Goal: Task Accomplishment & Management: Use online tool/utility

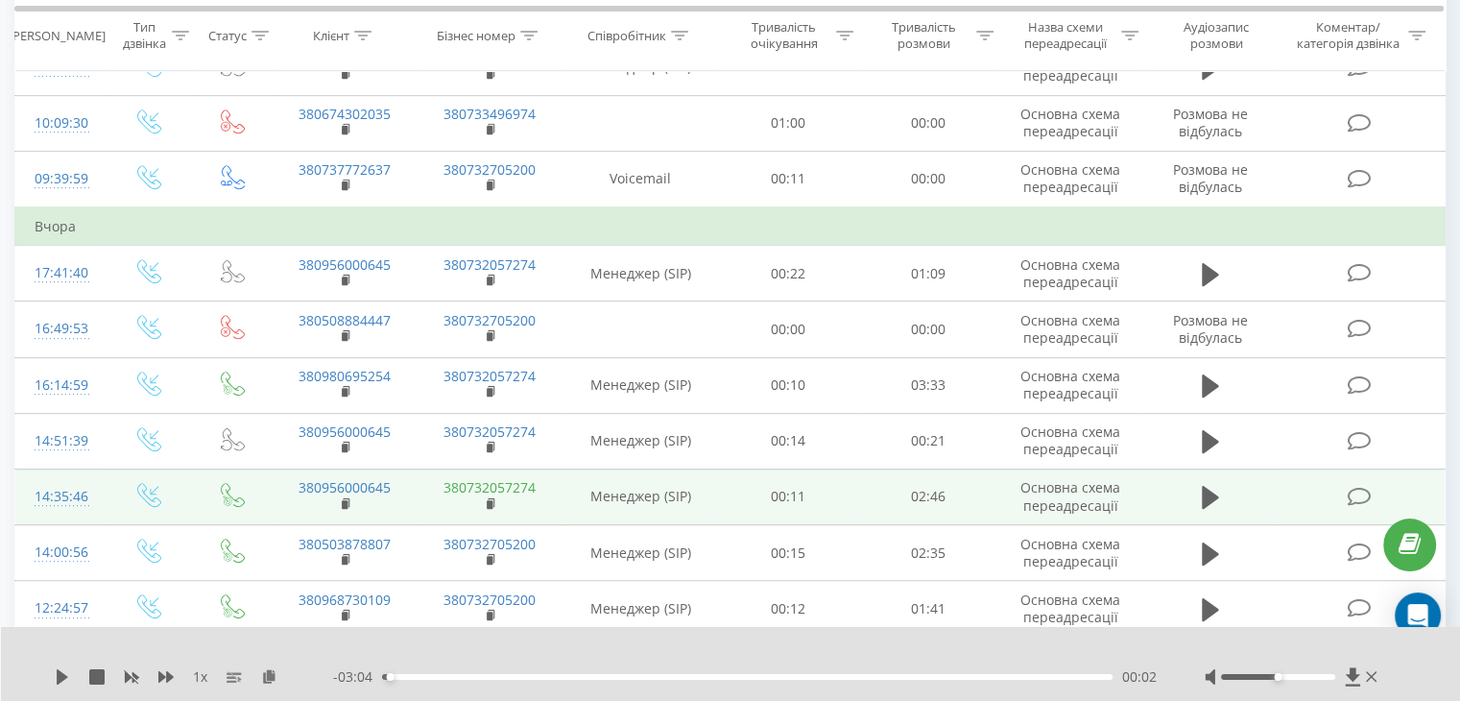
scroll to position [864, 0]
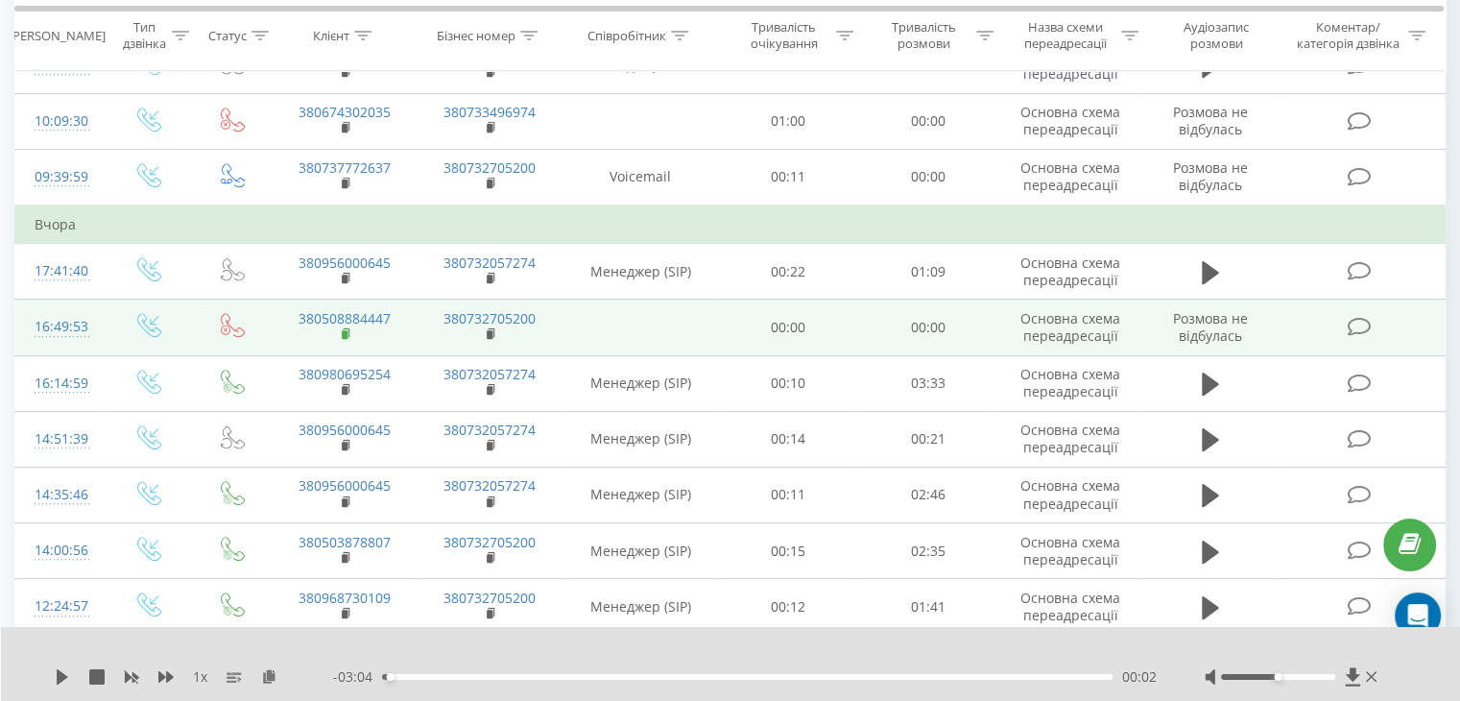
click at [344, 330] on rect at bounding box center [345, 334] width 6 height 9
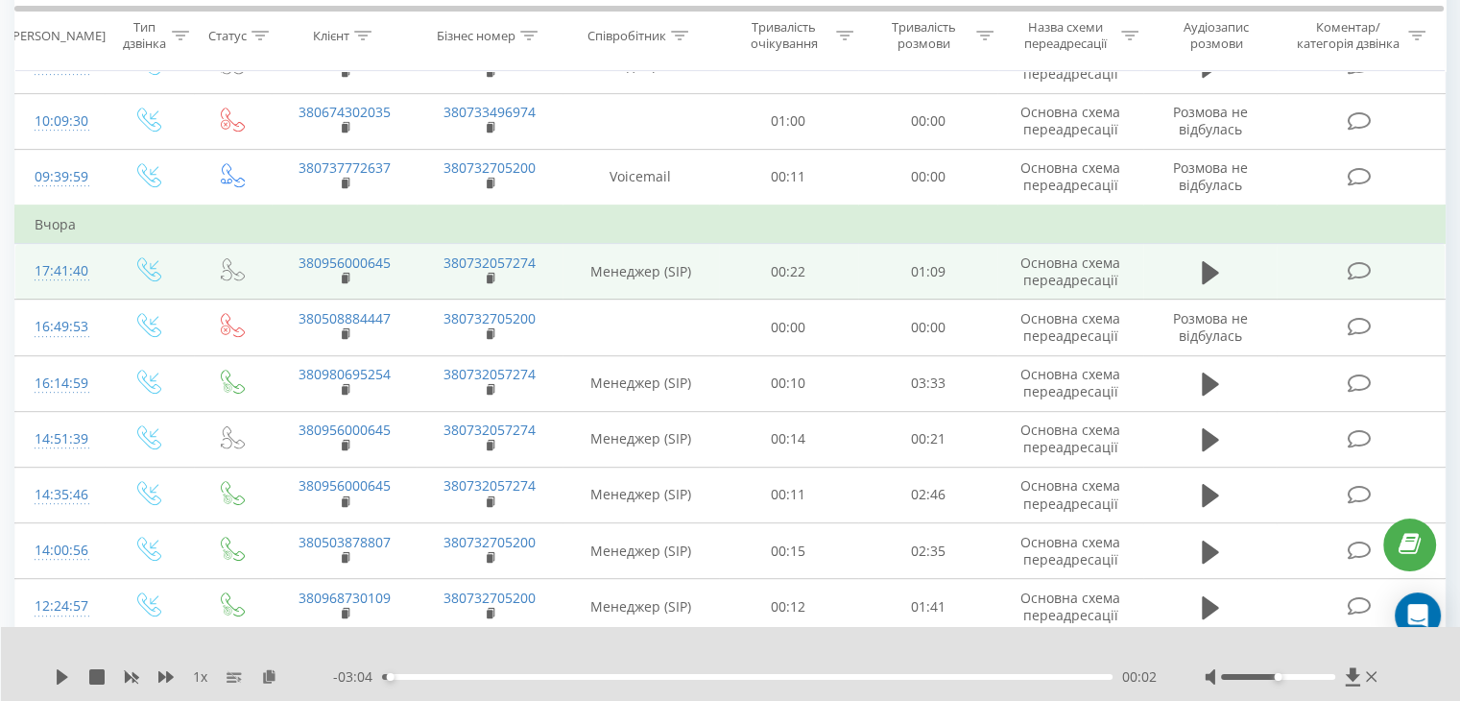
drag, startPoint x: 1206, startPoint y: 259, endPoint x: 1190, endPoint y: 257, distance: 16.4
click at [1203, 261] on icon at bounding box center [1210, 272] width 17 height 23
click at [1205, 270] on icon at bounding box center [1205, 272] width 6 height 21
click at [1198, 269] on button at bounding box center [1210, 272] width 29 height 29
click at [1289, 677] on div at bounding box center [1278, 677] width 114 height 6
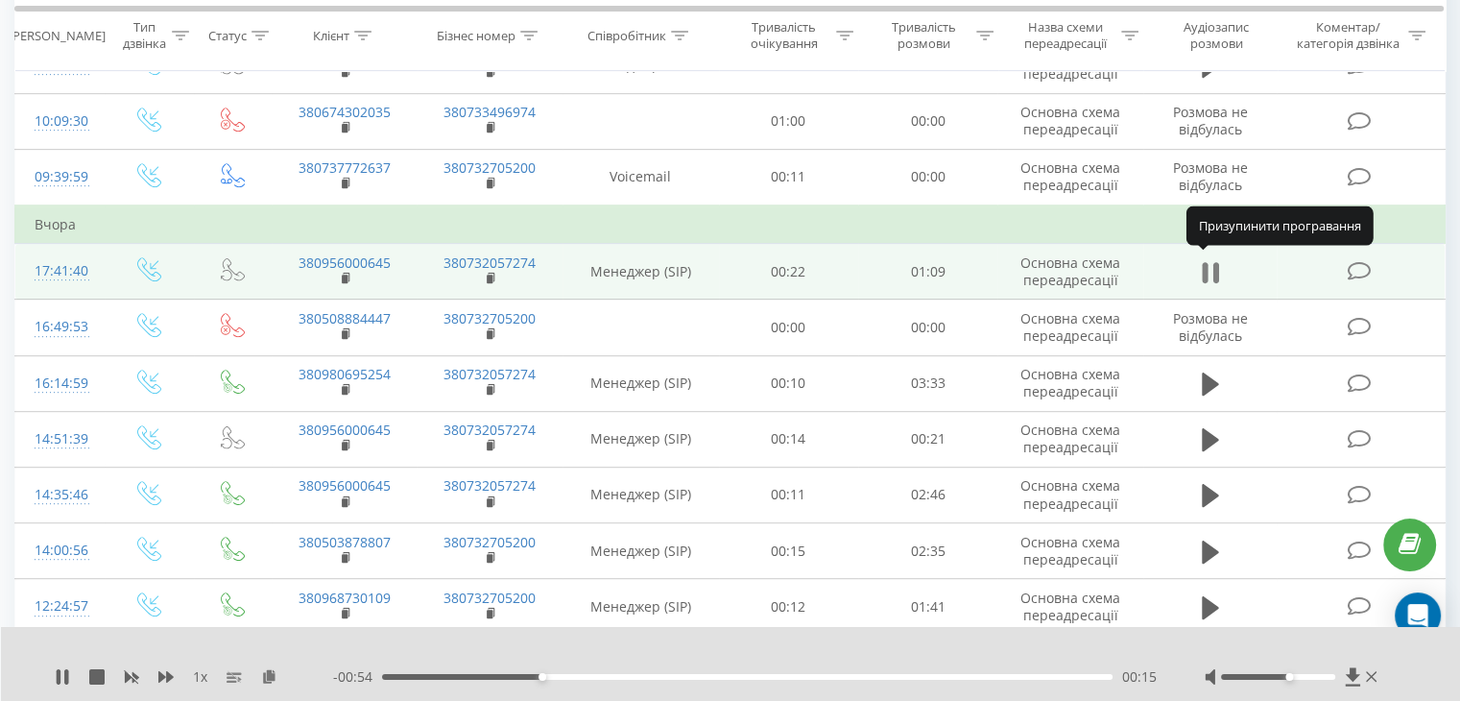
click at [1212, 267] on icon at bounding box center [1210, 272] width 17 height 27
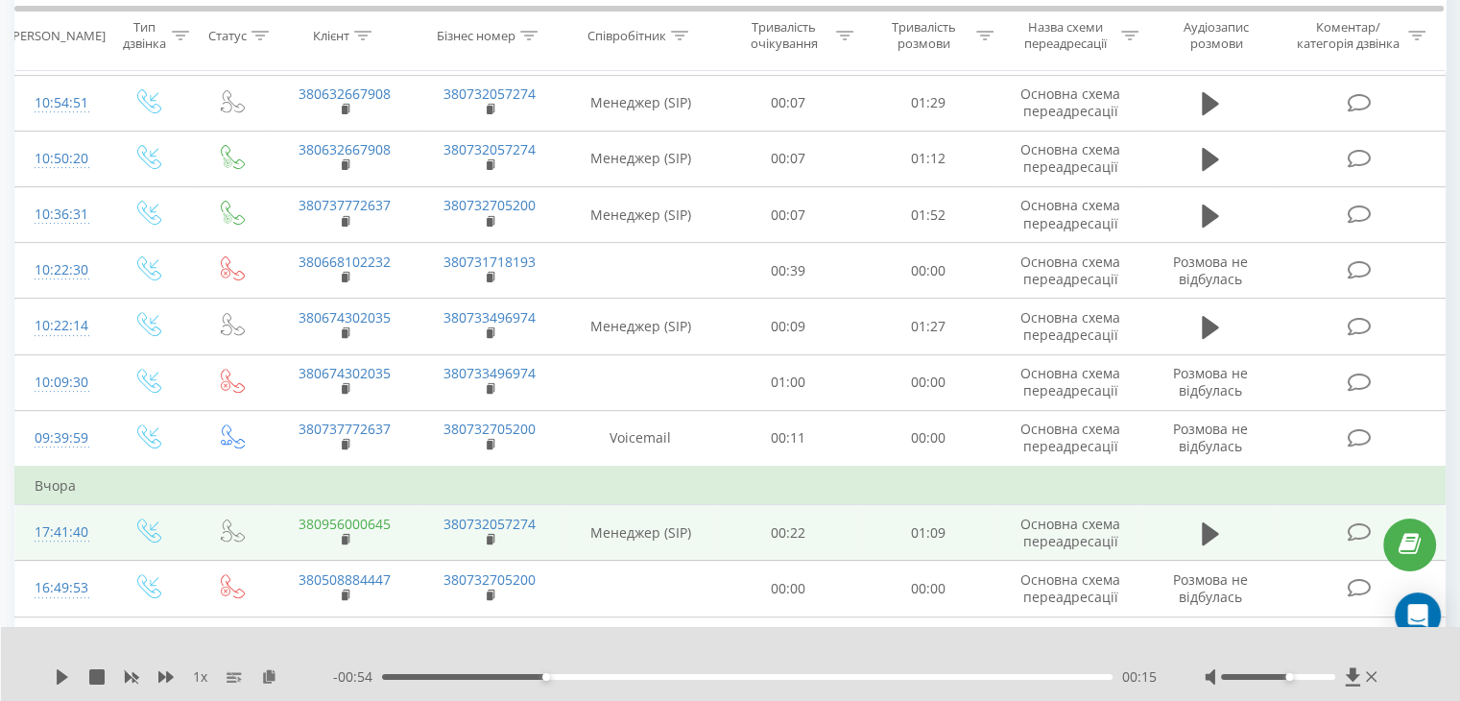
scroll to position [576, 0]
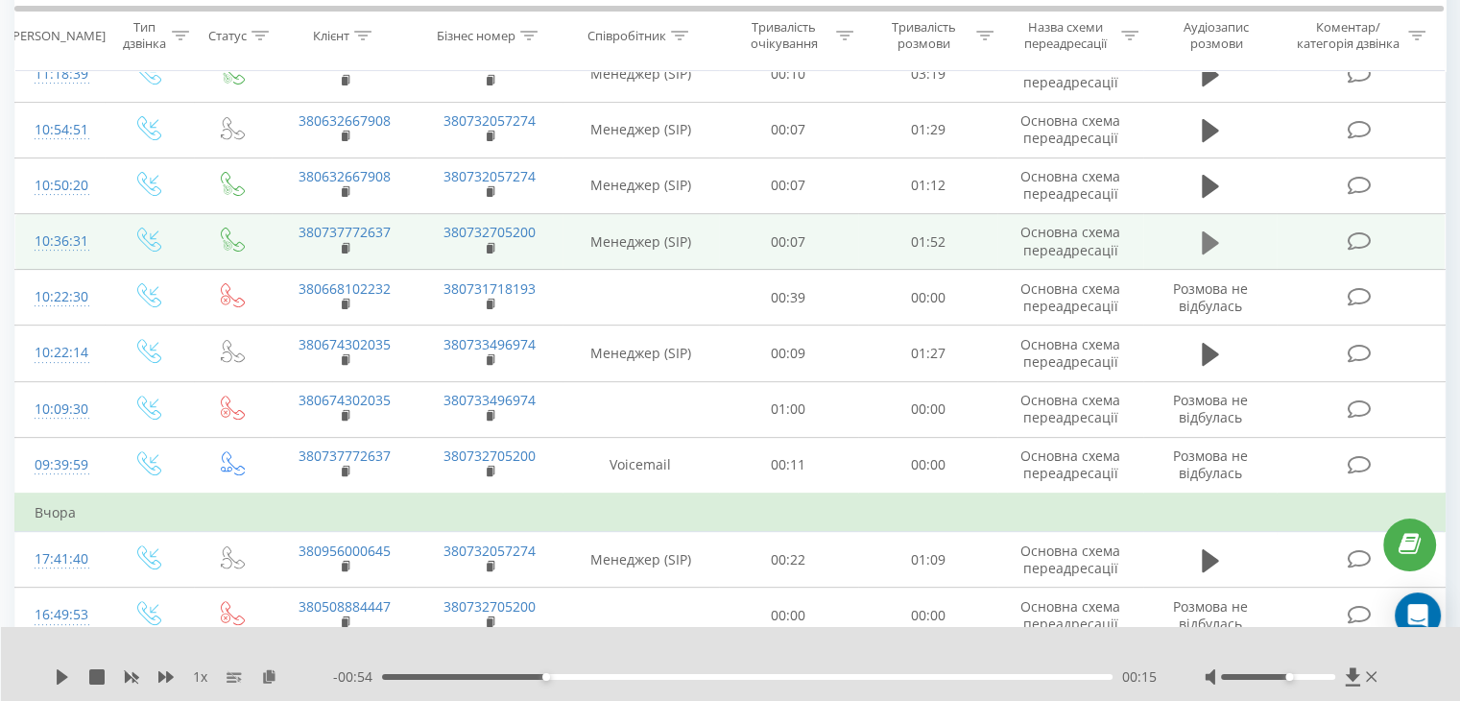
click at [1209, 242] on icon at bounding box center [1210, 241] width 17 height 23
drag, startPoint x: 1284, startPoint y: 677, endPoint x: 1268, endPoint y: 678, distance: 16.3
click at [1268, 678] on div "Accessibility label" at bounding box center [1266, 677] width 8 height 8
click at [1209, 237] on icon at bounding box center [1210, 242] width 17 height 27
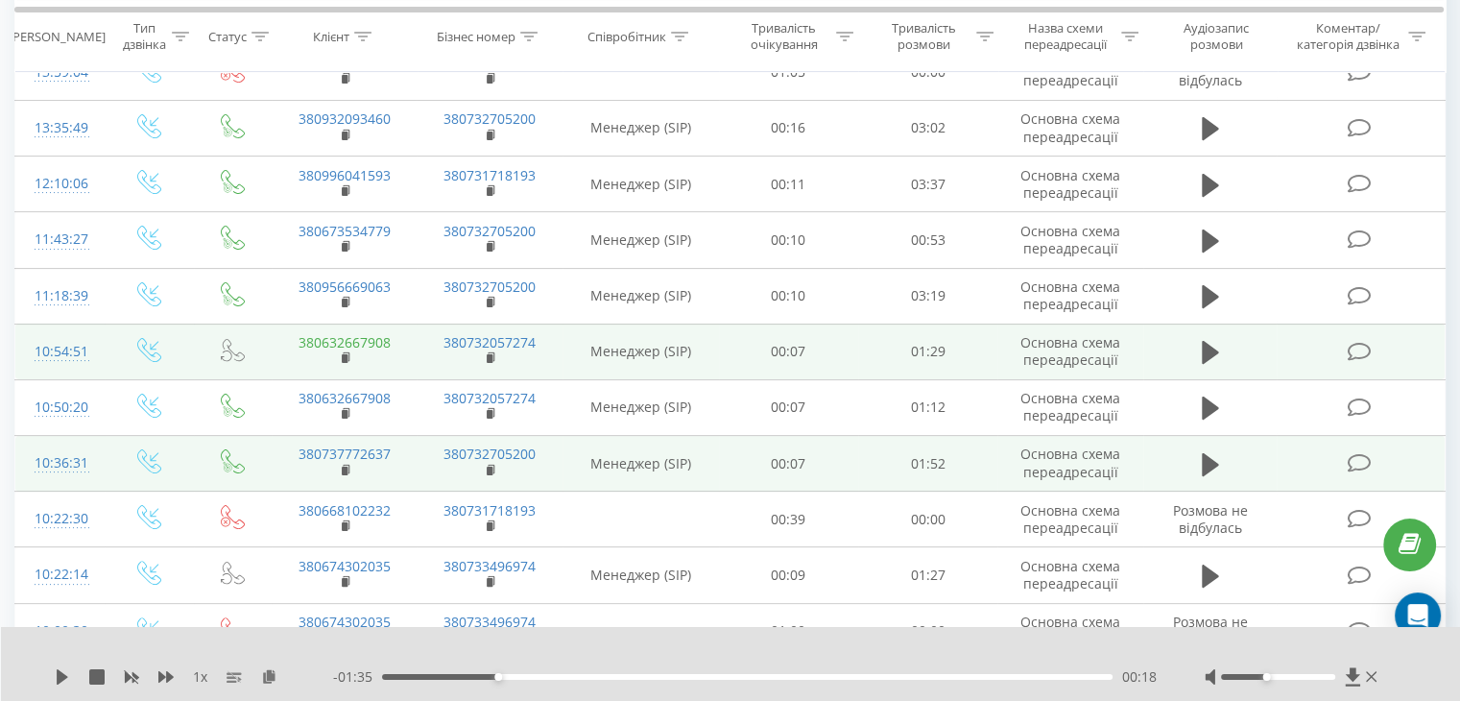
scroll to position [384, 0]
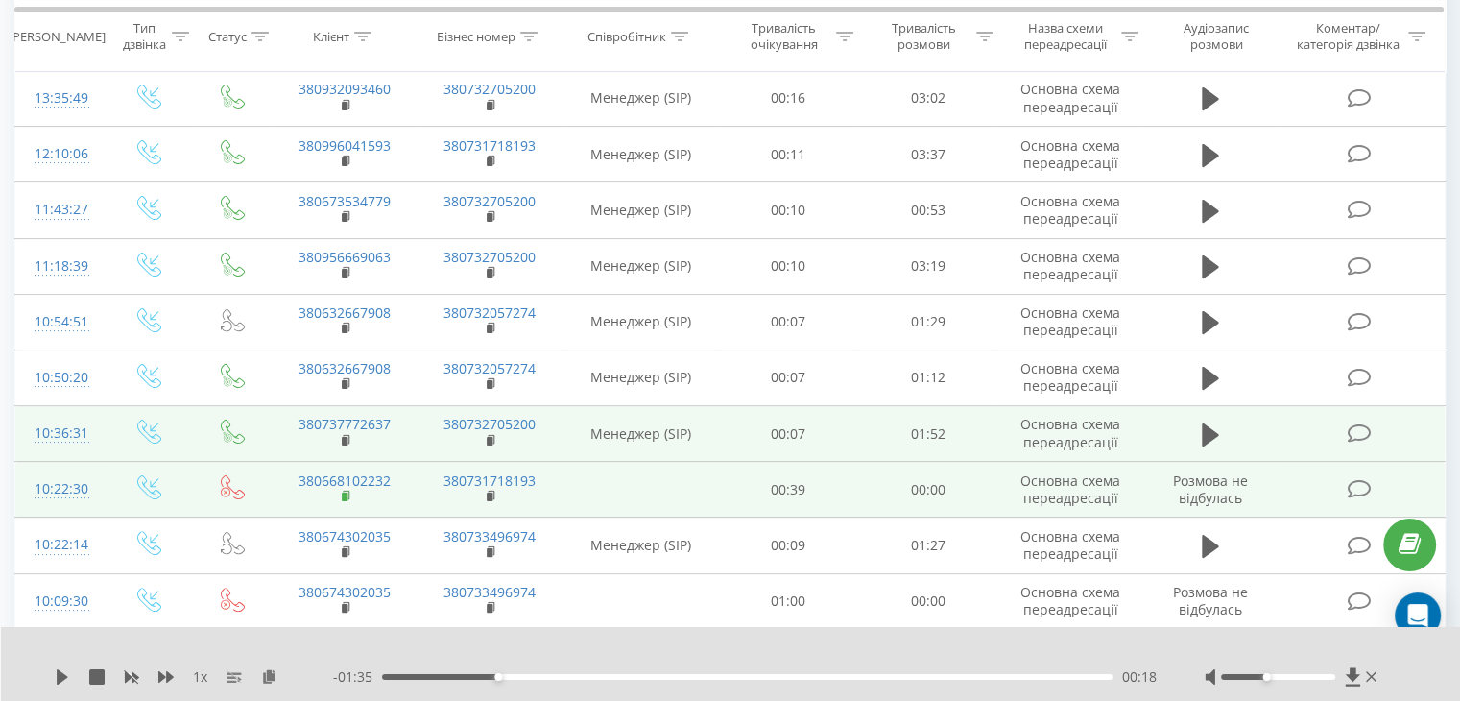
click at [346, 492] on rect at bounding box center [345, 496] width 6 height 9
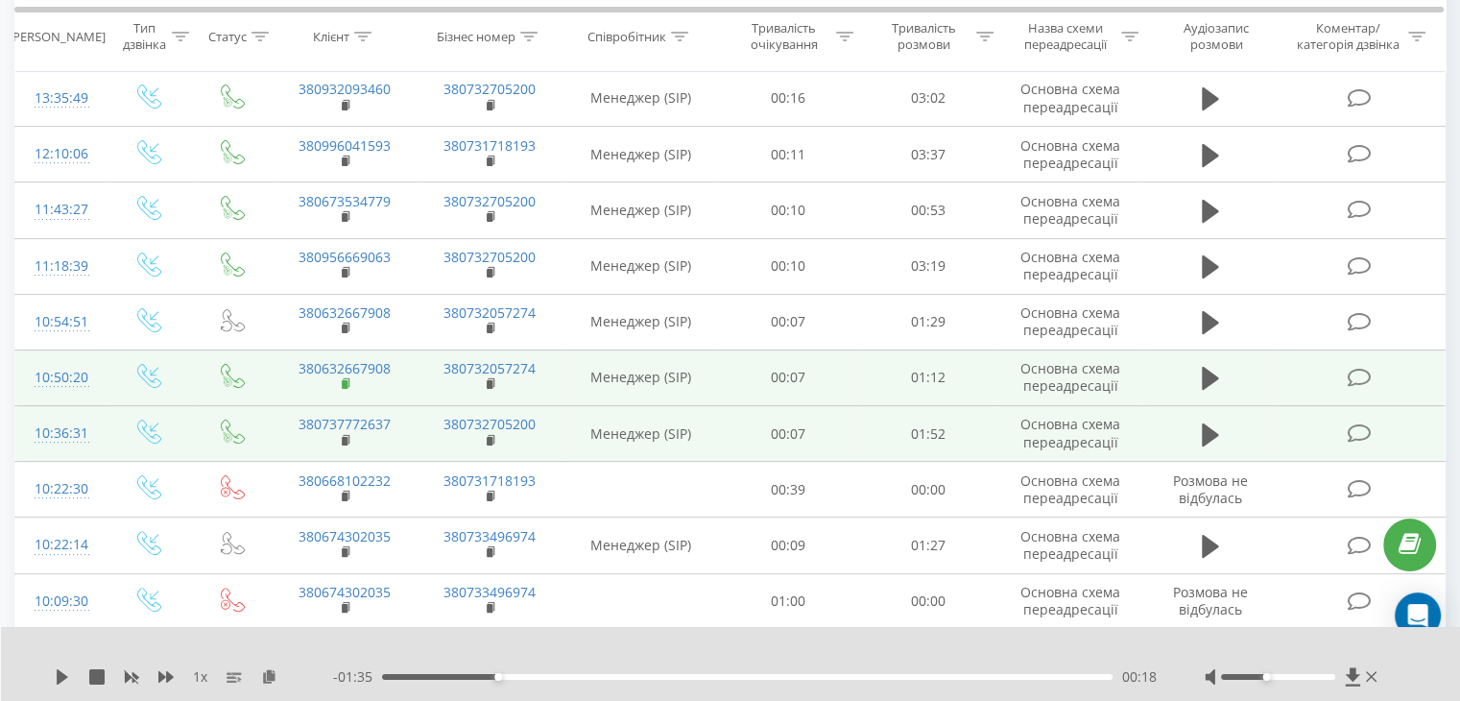
click at [346, 383] on rect at bounding box center [345, 384] width 6 height 9
click at [1205, 371] on icon at bounding box center [1210, 378] width 17 height 23
click at [1202, 369] on icon at bounding box center [1205, 378] width 6 height 21
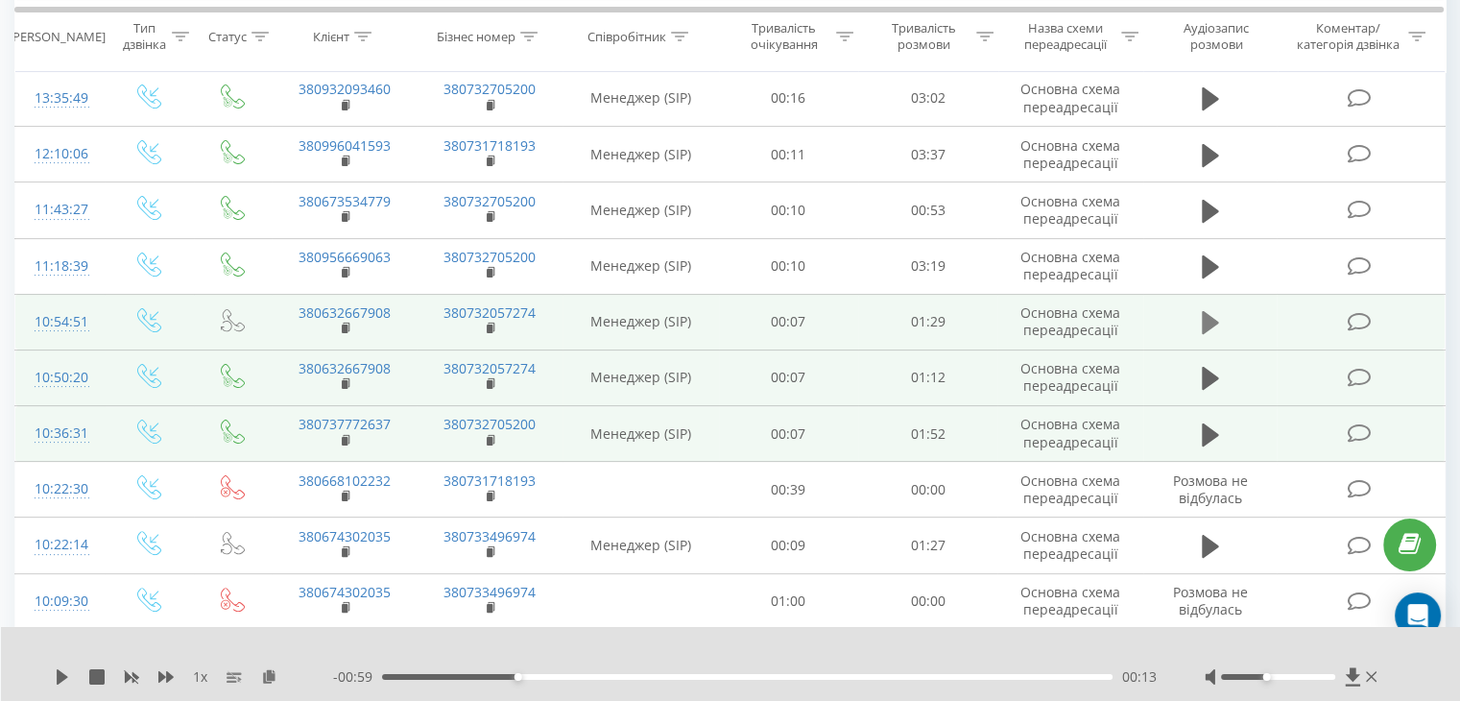
click at [1205, 320] on icon at bounding box center [1210, 322] width 17 height 23
click at [1214, 316] on icon at bounding box center [1215, 322] width 6 height 21
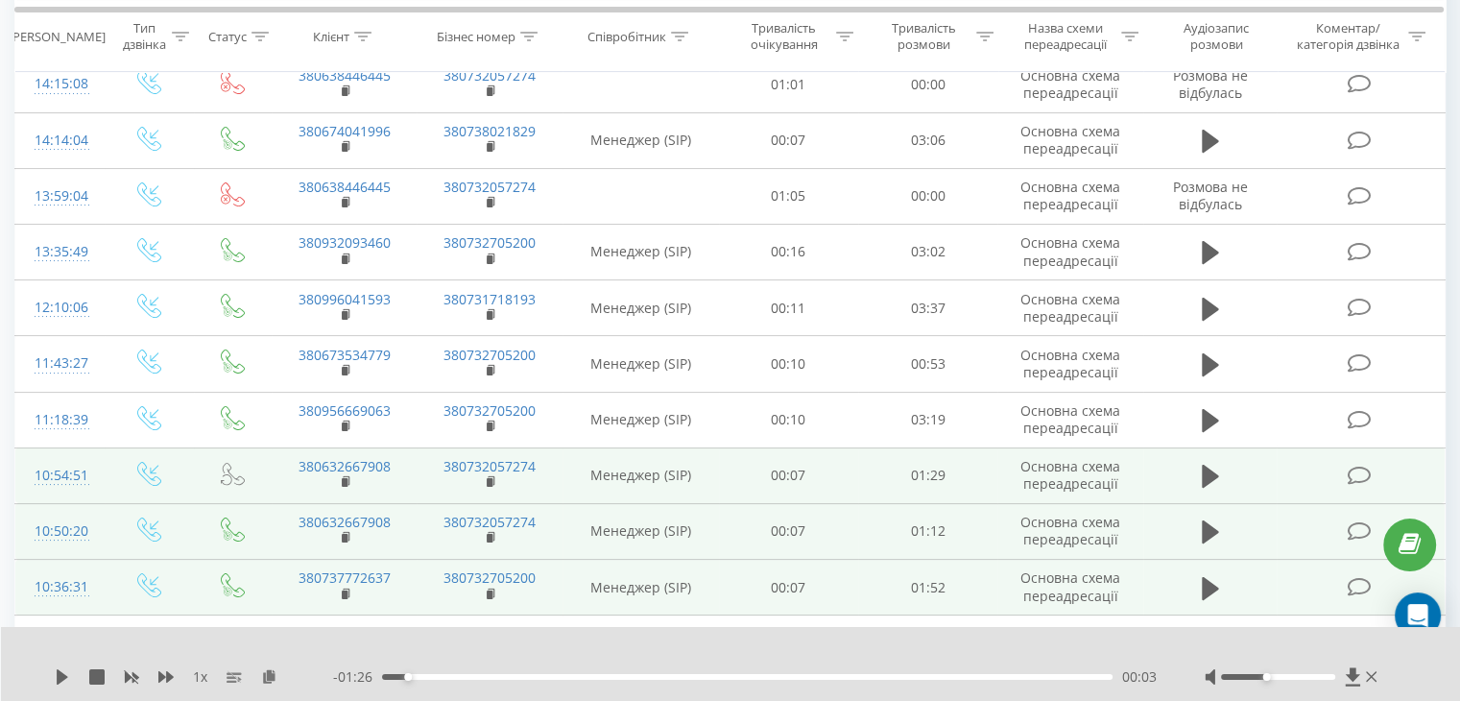
scroll to position [0, 0]
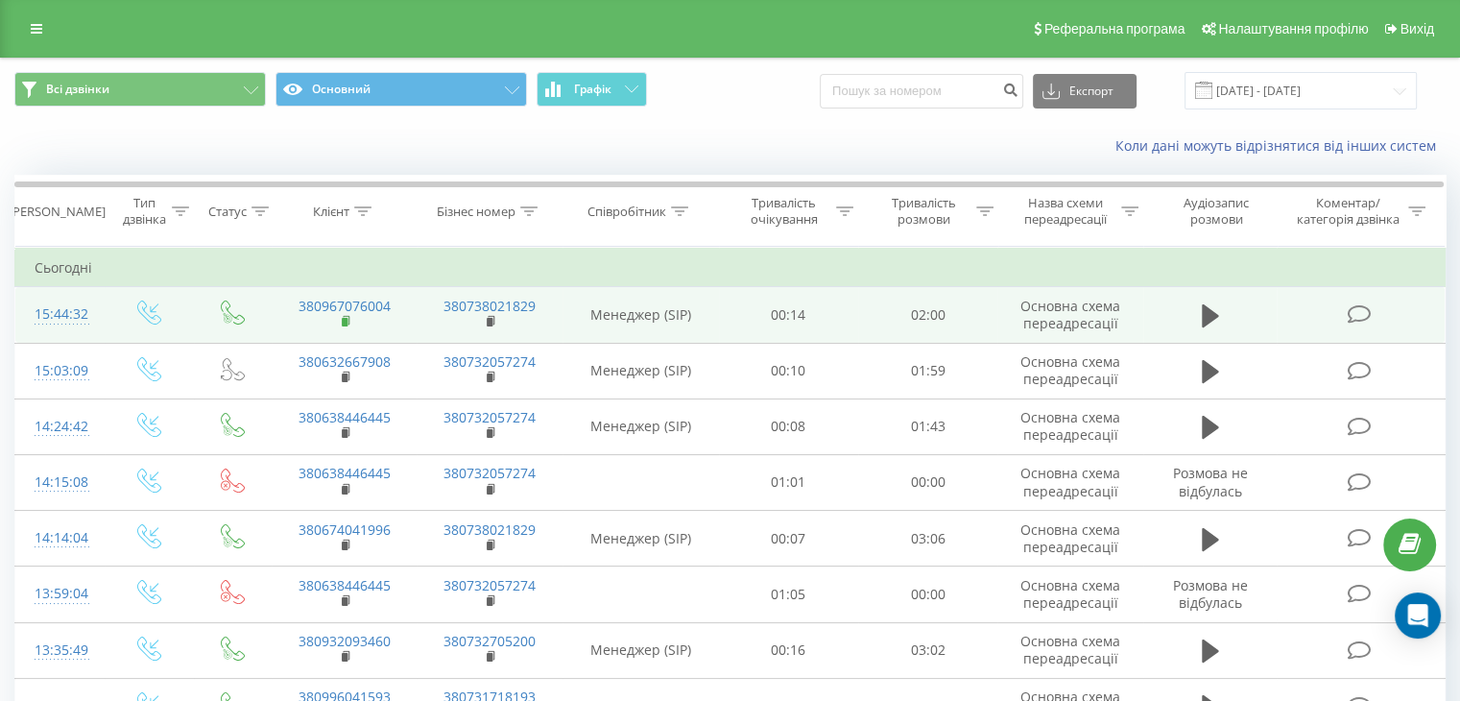
click at [342, 323] on rect at bounding box center [345, 322] width 6 height 9
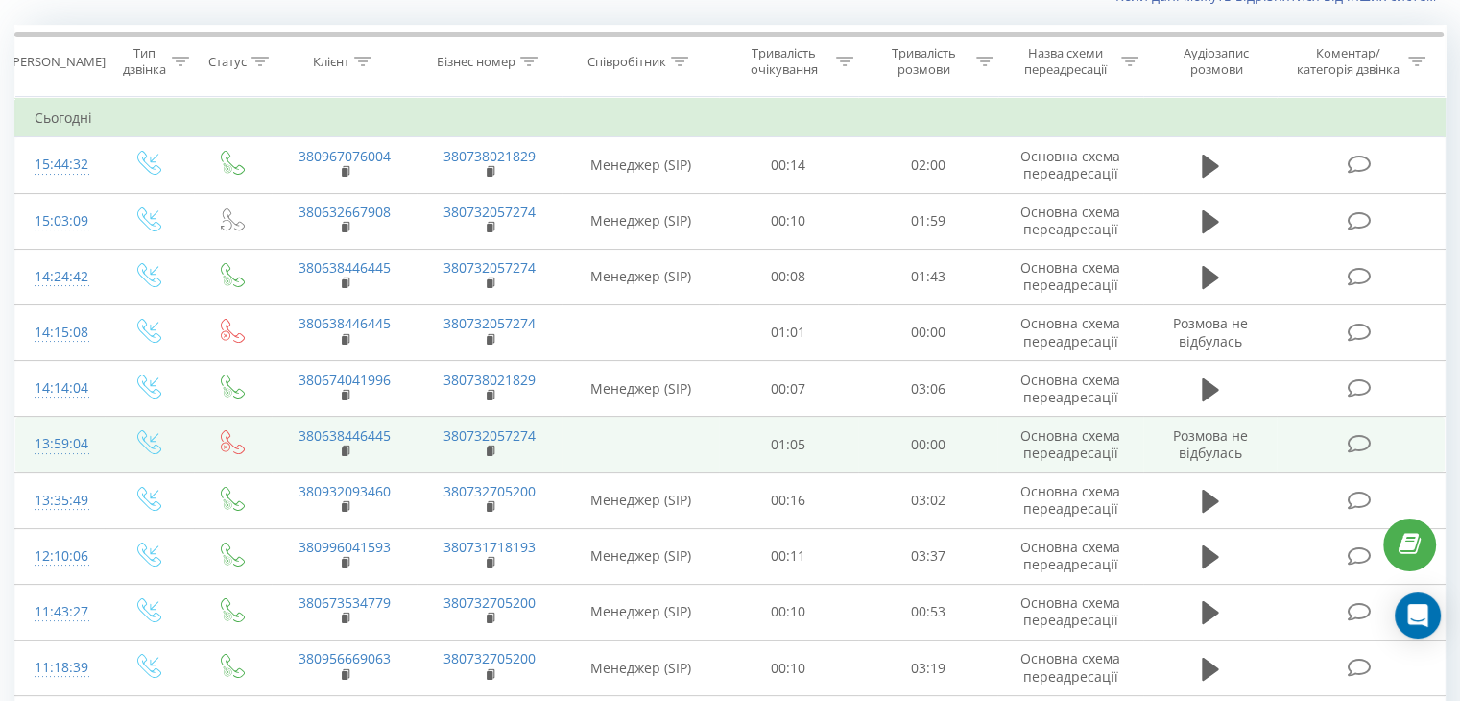
scroll to position [192, 0]
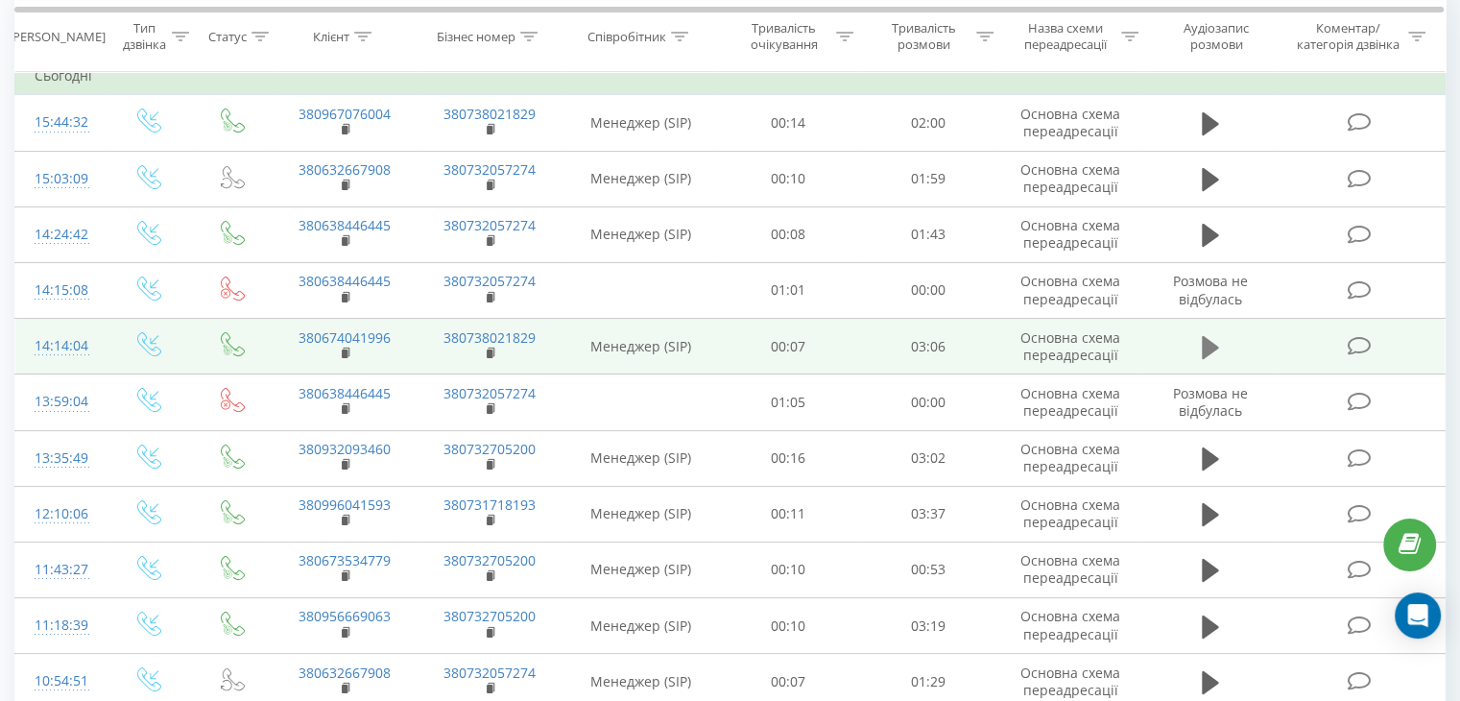
click at [1213, 346] on icon at bounding box center [1210, 346] width 17 height 23
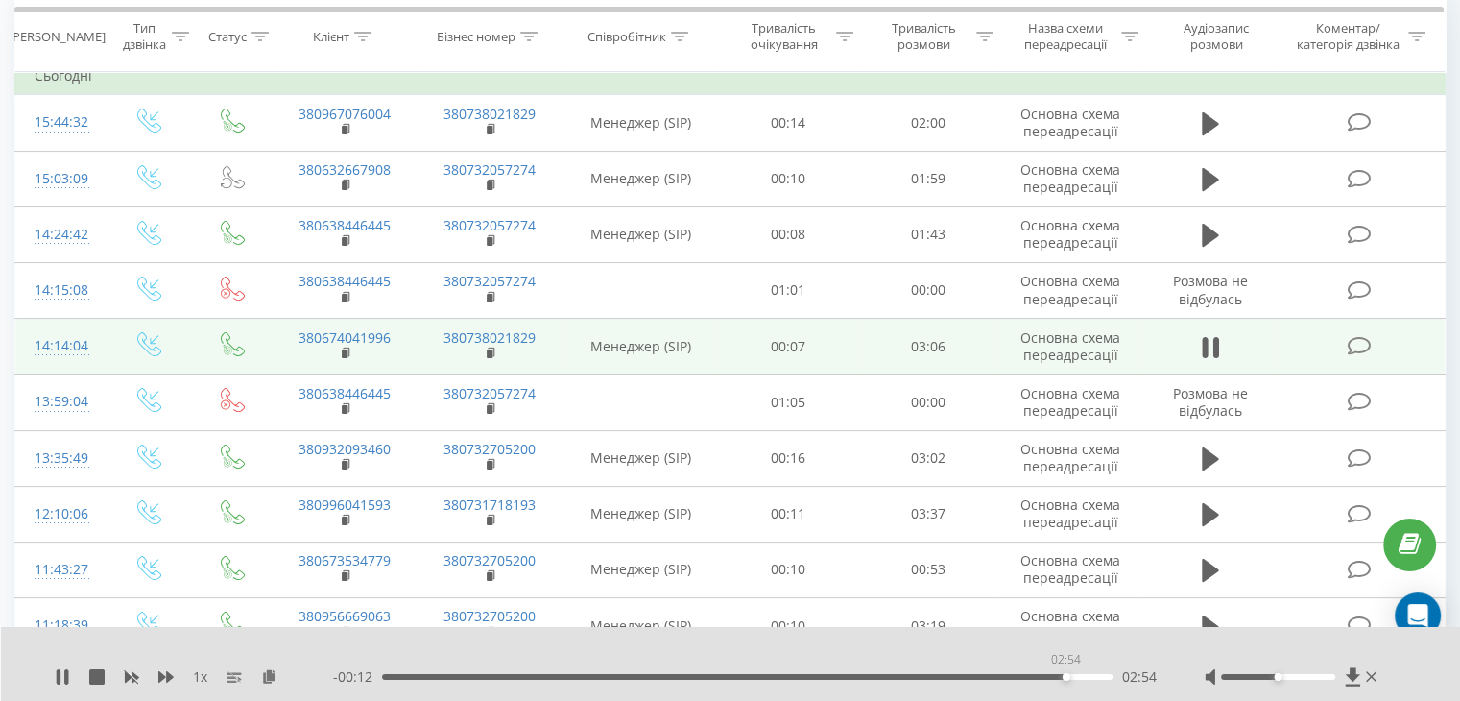
click at [1065, 678] on div "02:54" at bounding box center [747, 677] width 730 height 6
drag, startPoint x: 1275, startPoint y: 676, endPoint x: 1250, endPoint y: 680, distance: 25.2
click at [1248, 679] on div at bounding box center [1278, 677] width 114 height 6
click at [1045, 676] on div "02:57" at bounding box center [747, 677] width 730 height 6
click at [997, 676] on div "02:49" at bounding box center [747, 677] width 730 height 6
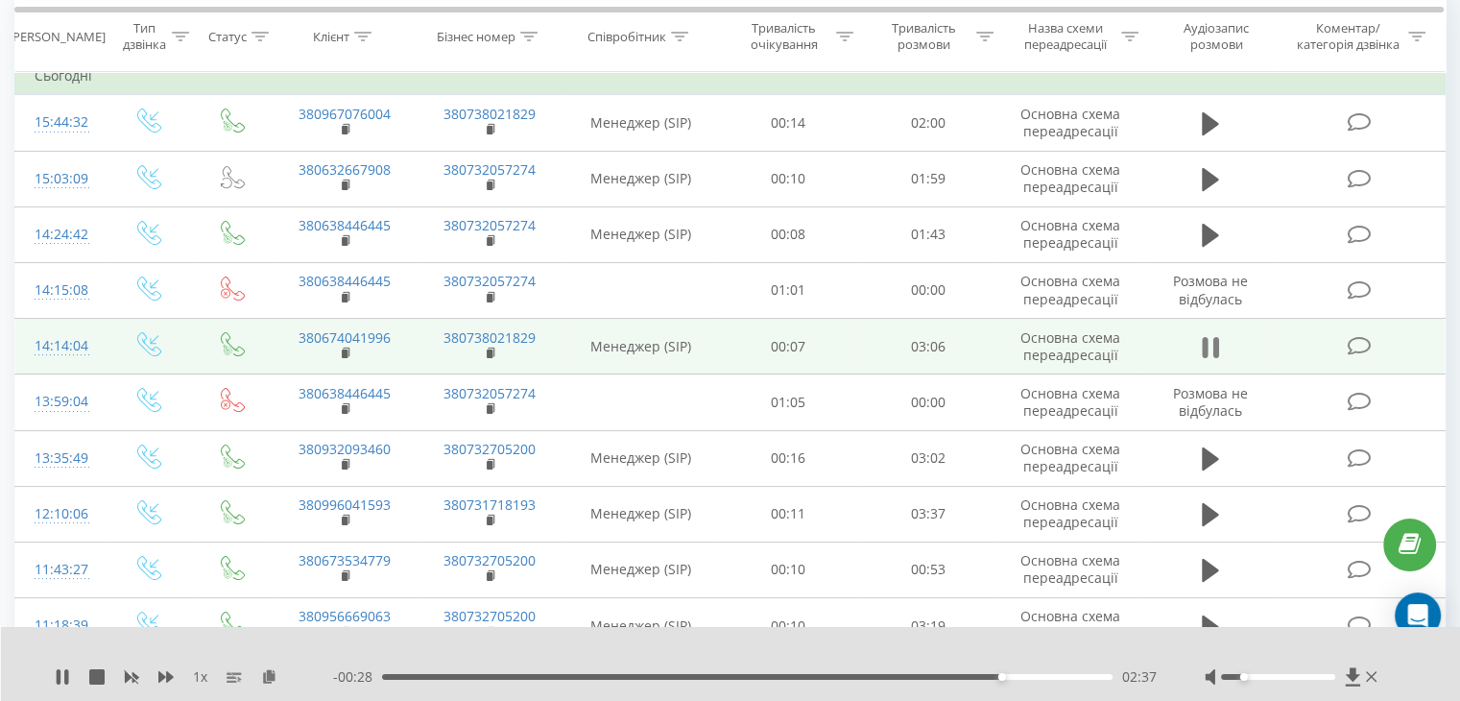
click at [1205, 343] on icon at bounding box center [1205, 347] width 6 height 21
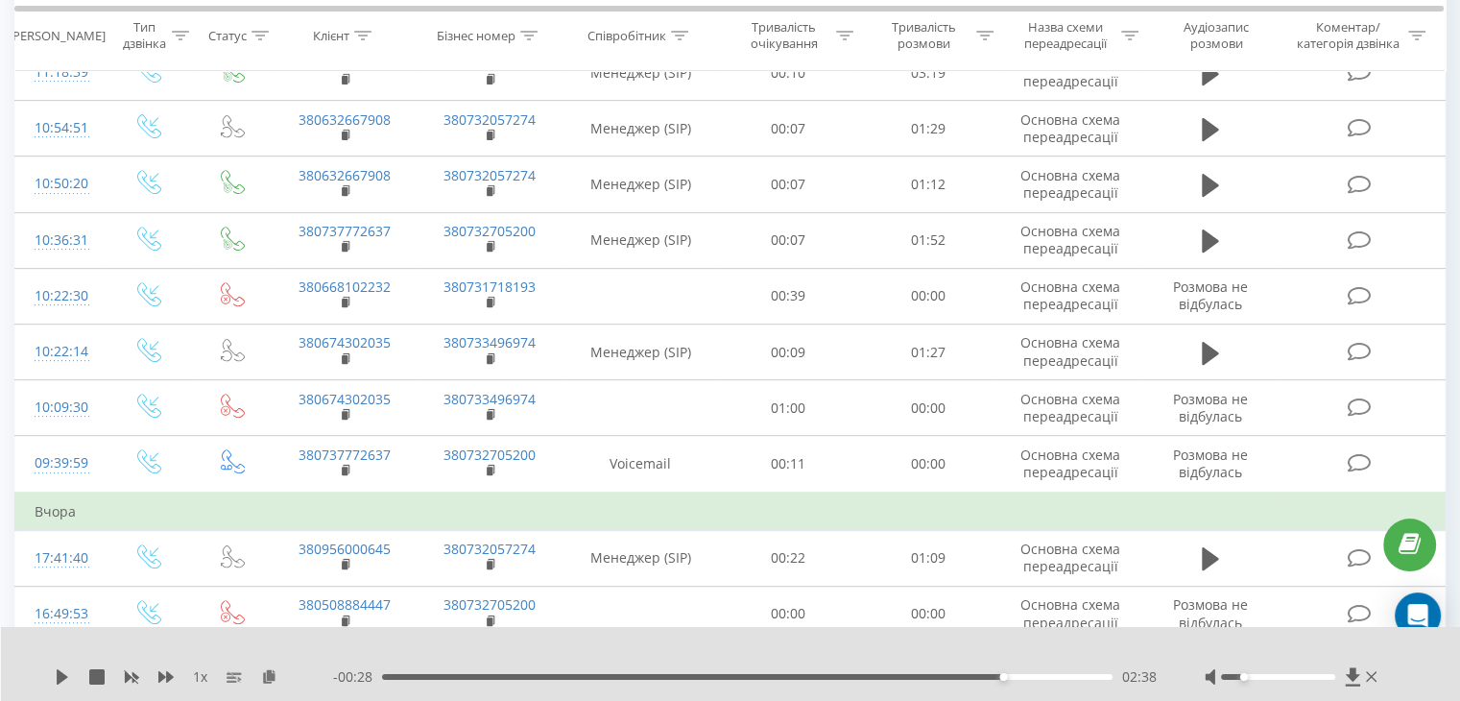
scroll to position [768, 0]
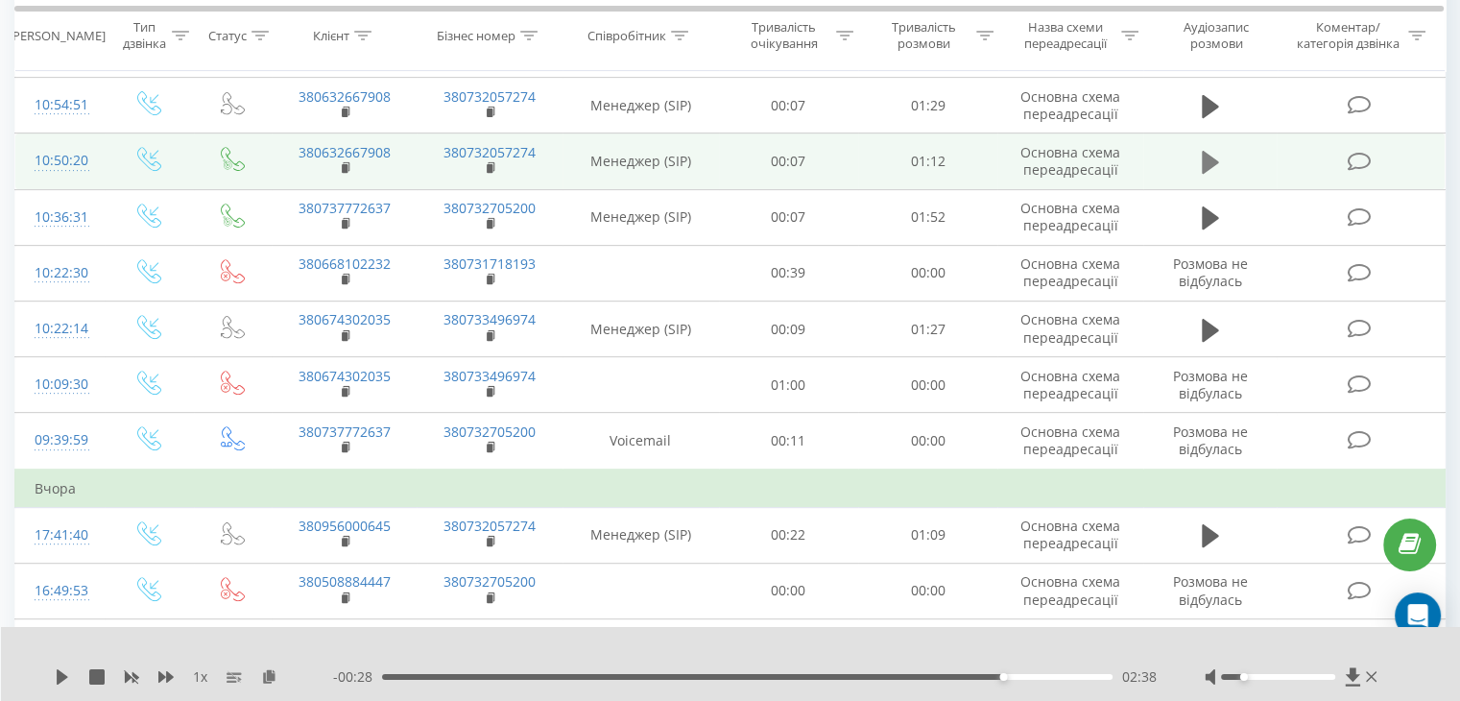
click at [1202, 154] on icon at bounding box center [1210, 162] width 17 height 27
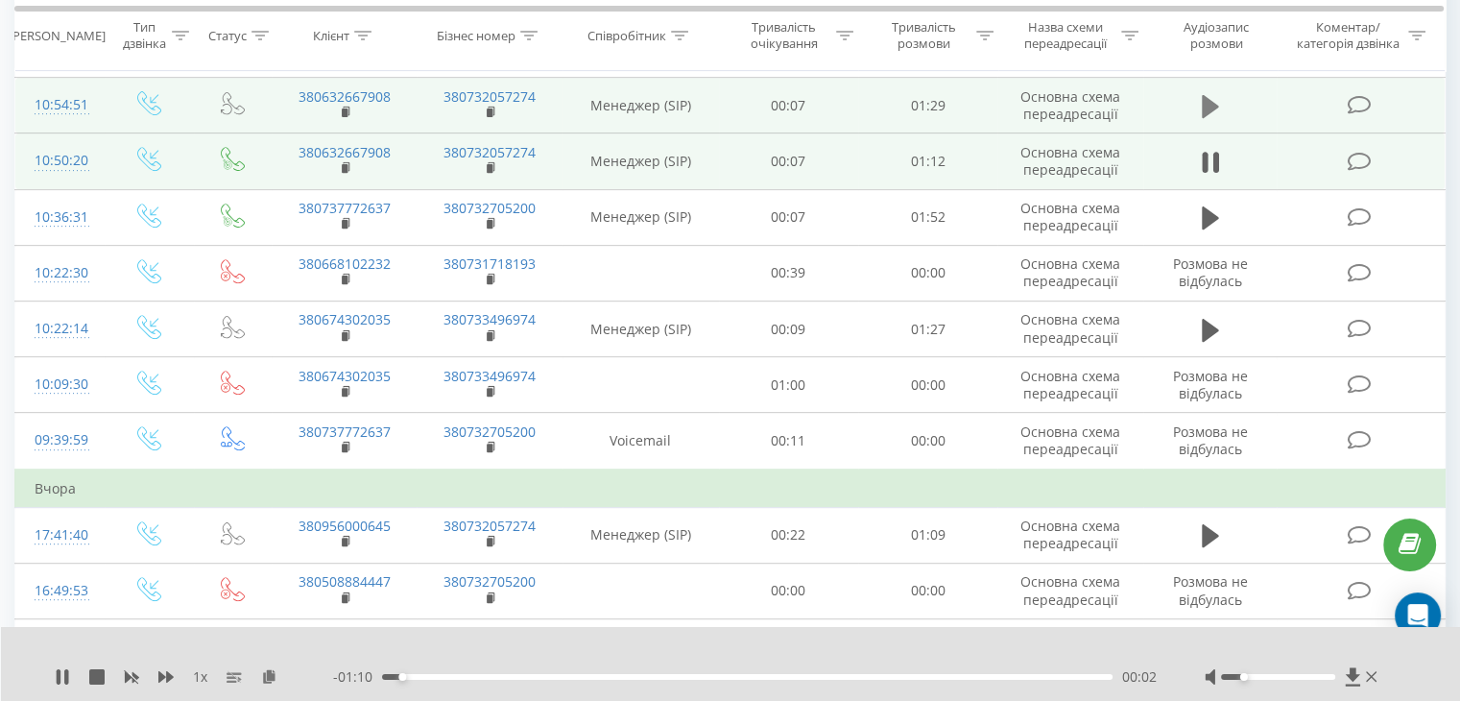
click at [1214, 104] on icon at bounding box center [1210, 106] width 17 height 23
click at [942, 678] on div "00:02" at bounding box center [747, 677] width 730 height 6
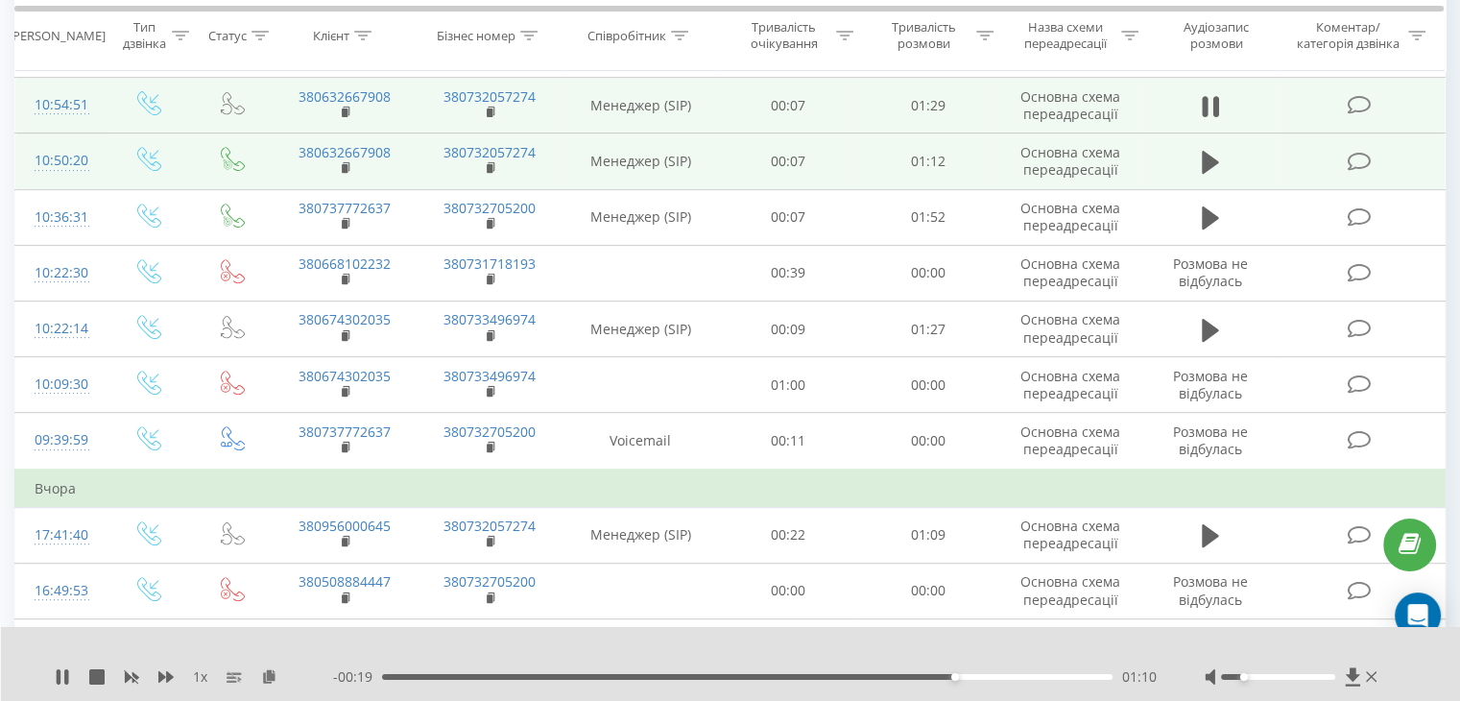
click at [966, 676] on div "01:10" at bounding box center [747, 677] width 730 height 6
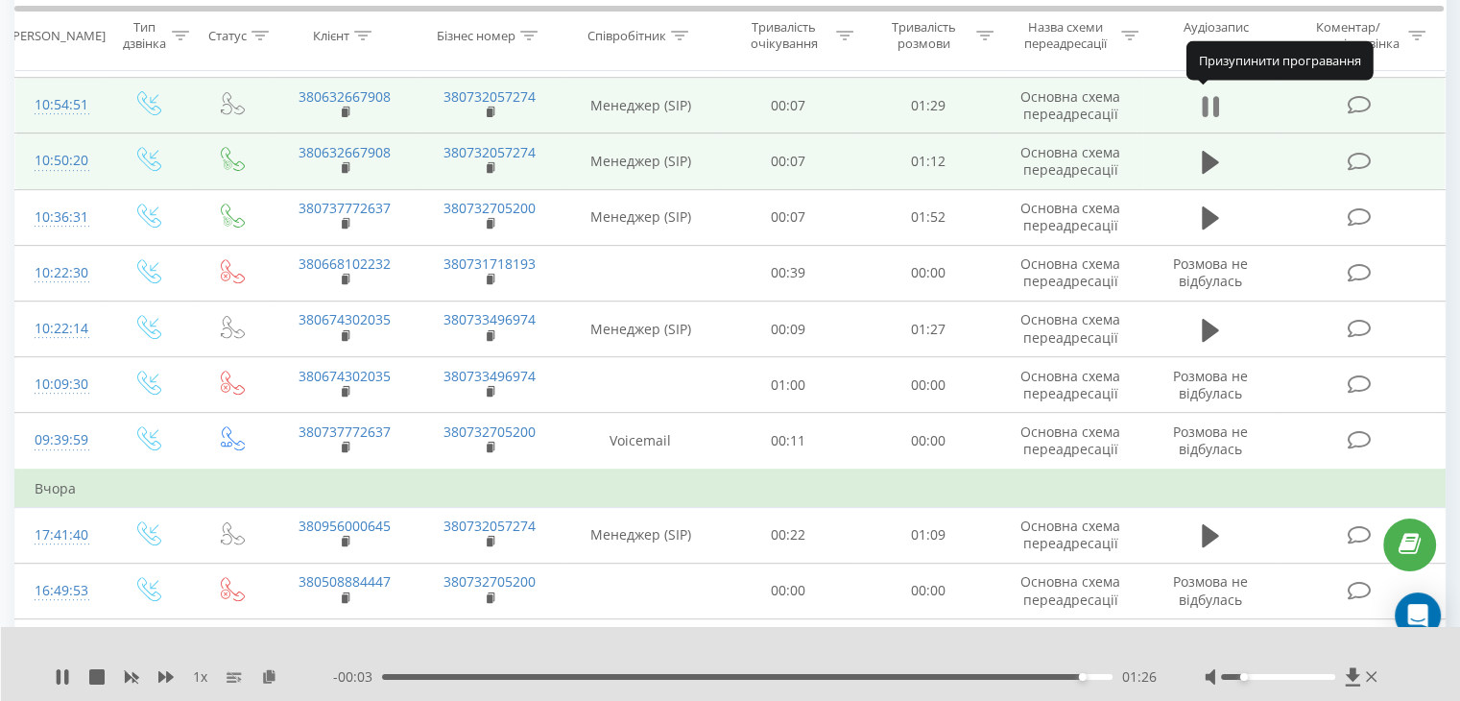
click at [1216, 104] on icon at bounding box center [1215, 106] width 6 height 21
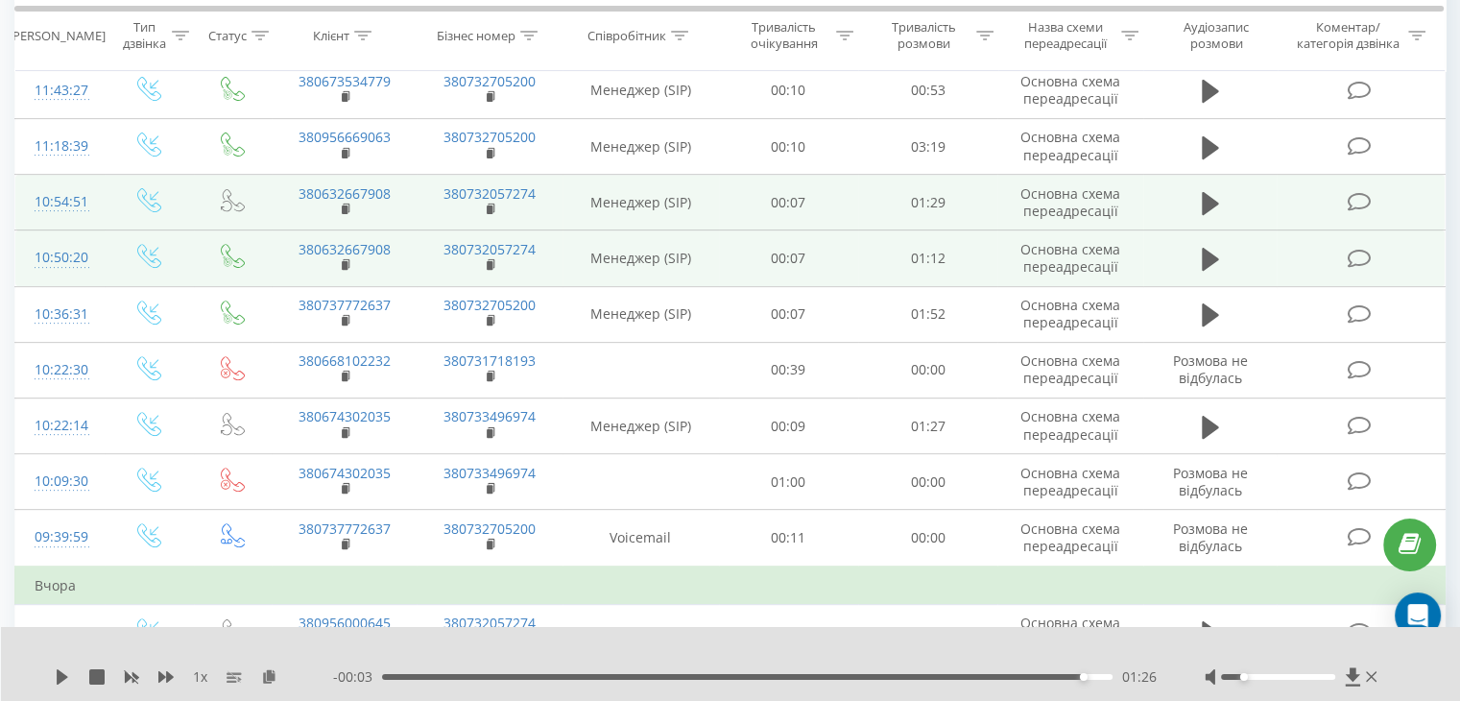
scroll to position [576, 0]
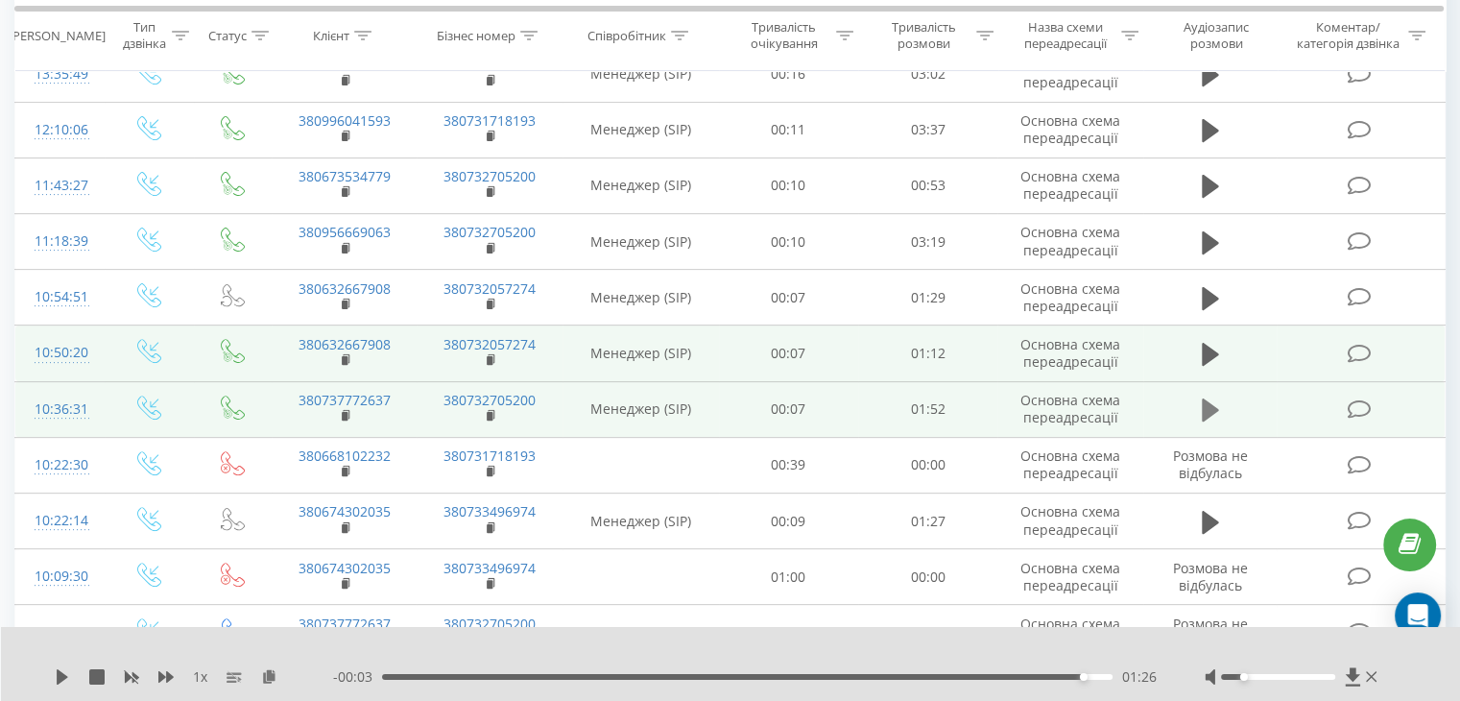
click at [1204, 408] on icon at bounding box center [1210, 409] width 17 height 23
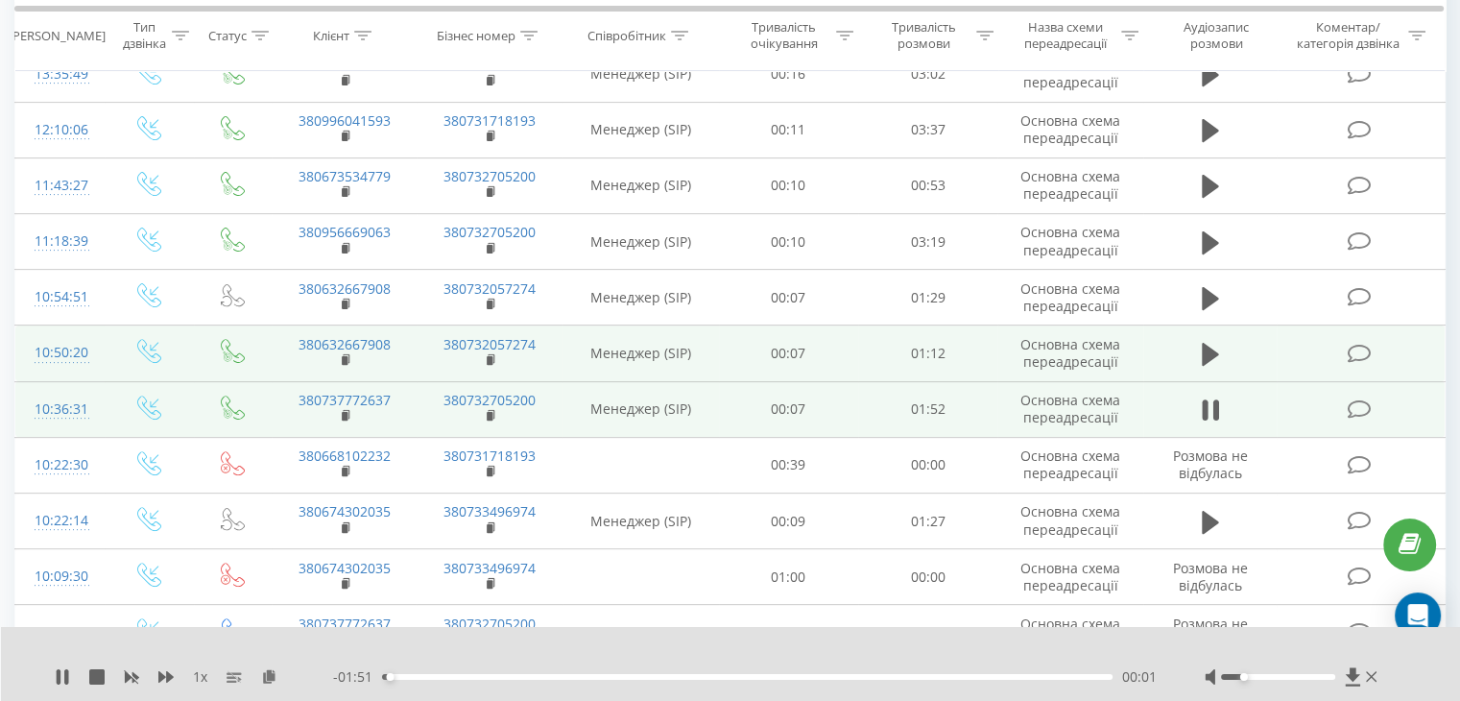
click at [1204, 408] on icon at bounding box center [1205, 409] width 6 height 21
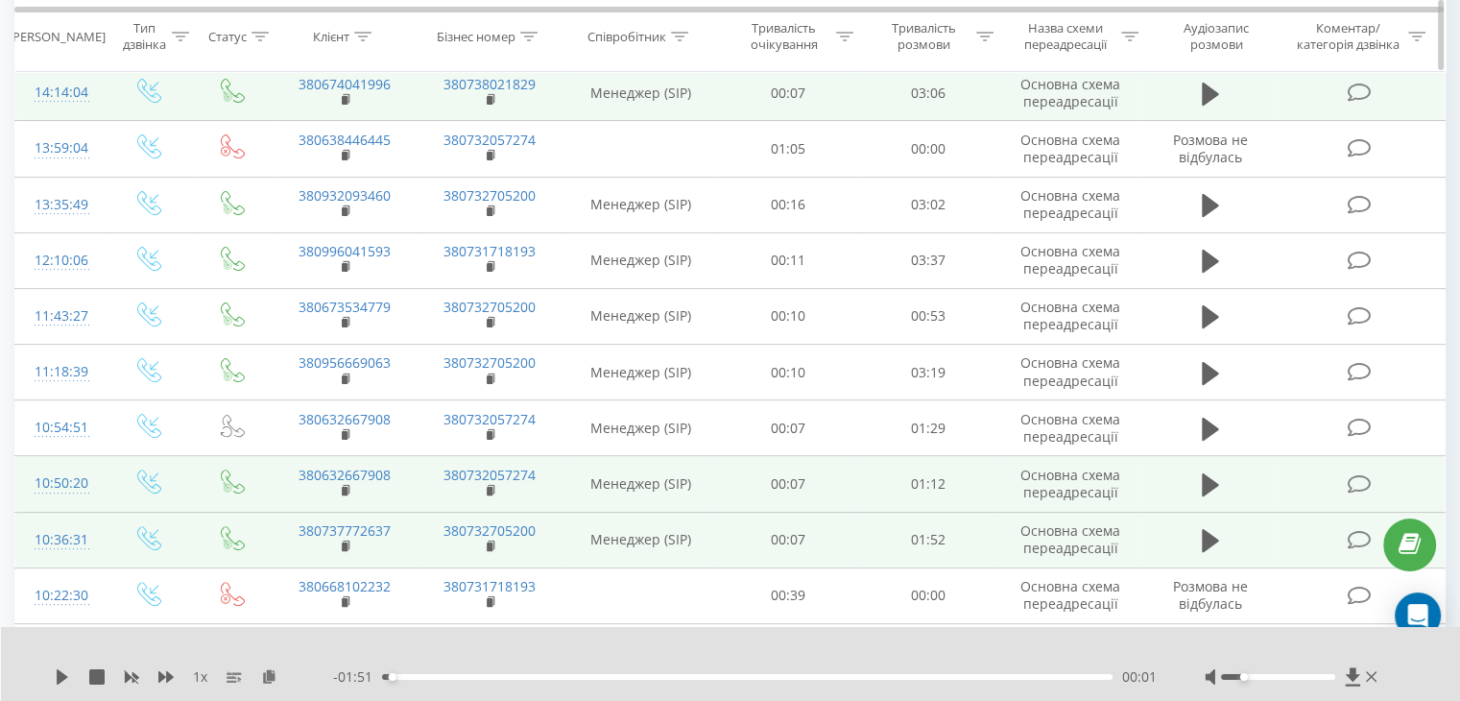
scroll to position [192, 0]
